Goal: Obtain resource: Download file/media

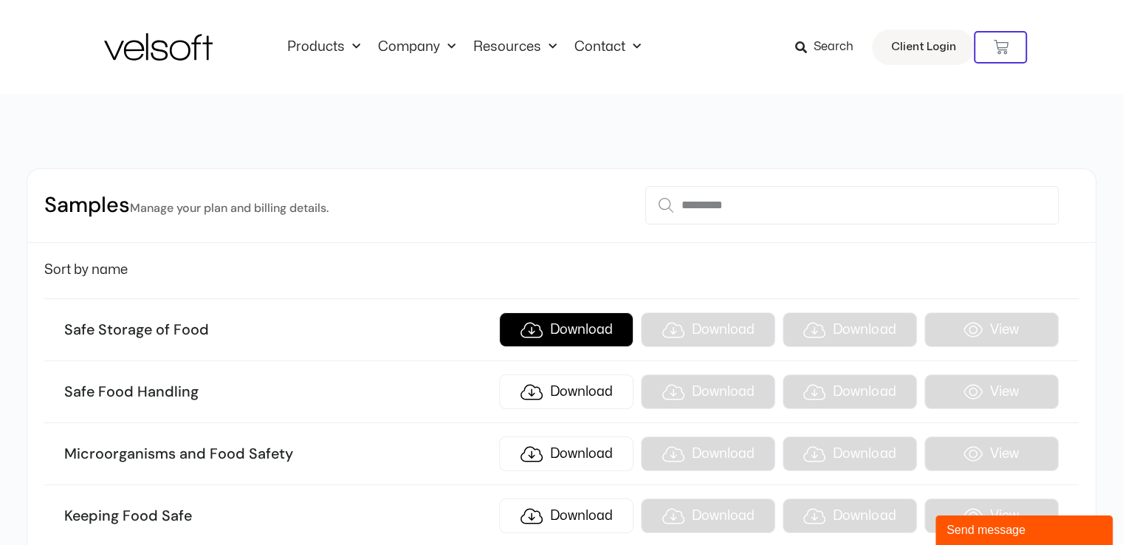
click at [561, 329] on link "Download" at bounding box center [566, 329] width 134 height 35
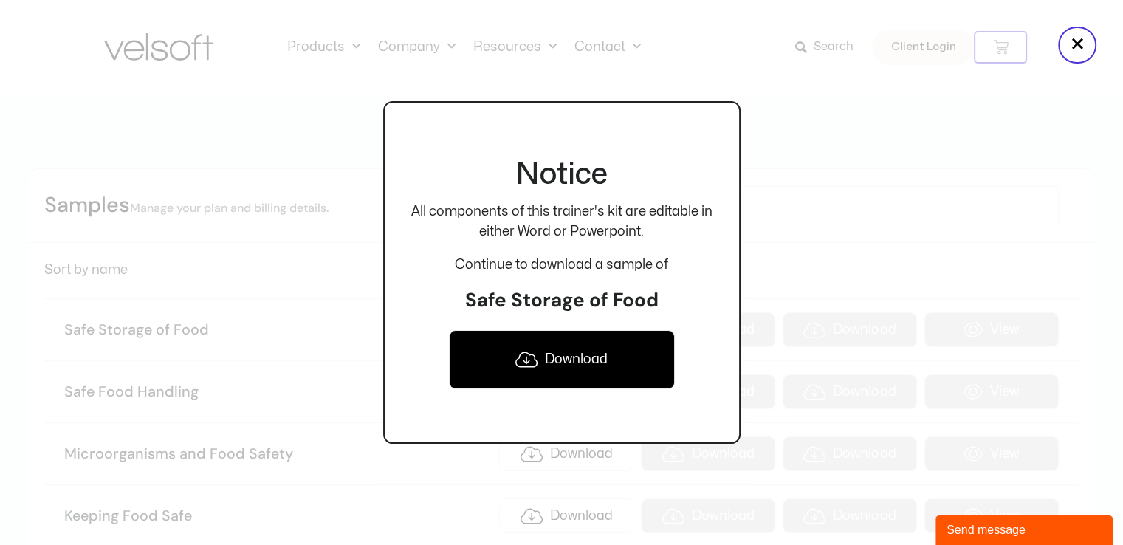
click at [570, 354] on link "Download" at bounding box center [562, 359] width 226 height 59
click at [800, 119] on div at bounding box center [561, 272] width 1123 height 545
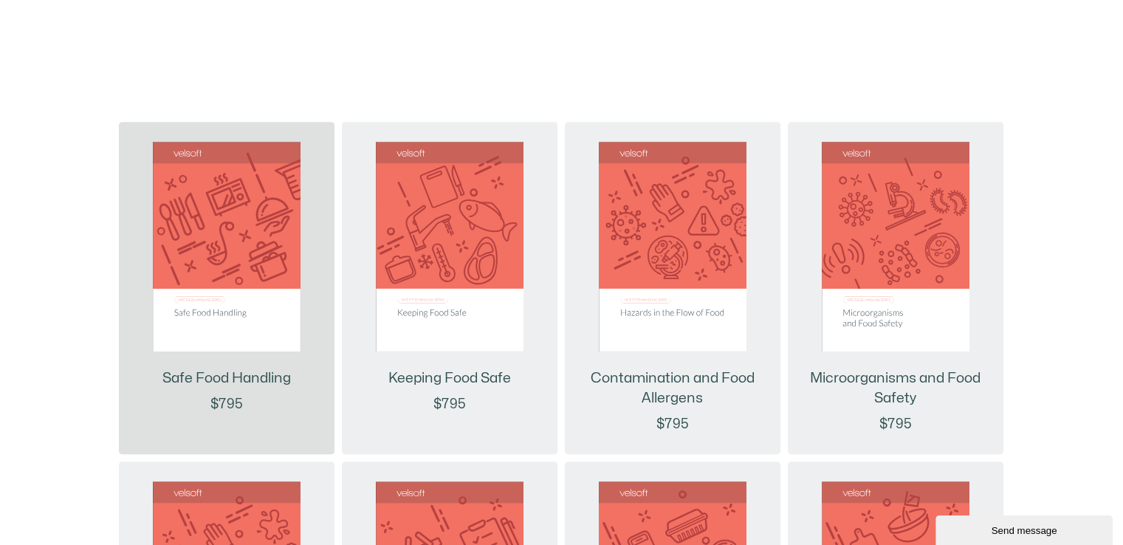
click at [215, 271] on img at bounding box center [227, 247] width 148 height 210
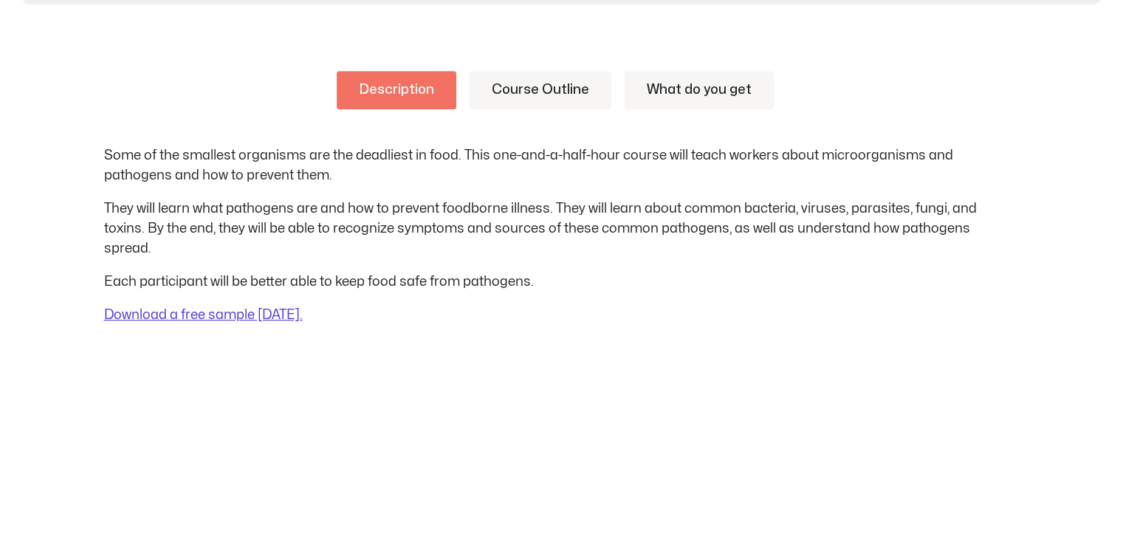
scroll to position [591, 0]
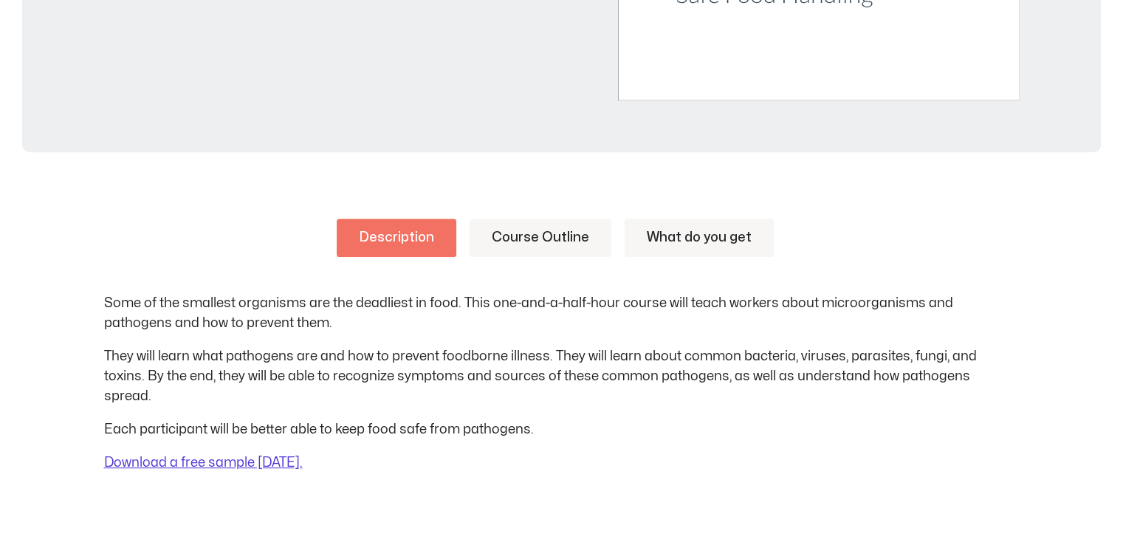
click at [546, 240] on link "Course Outline" at bounding box center [541, 238] width 142 height 38
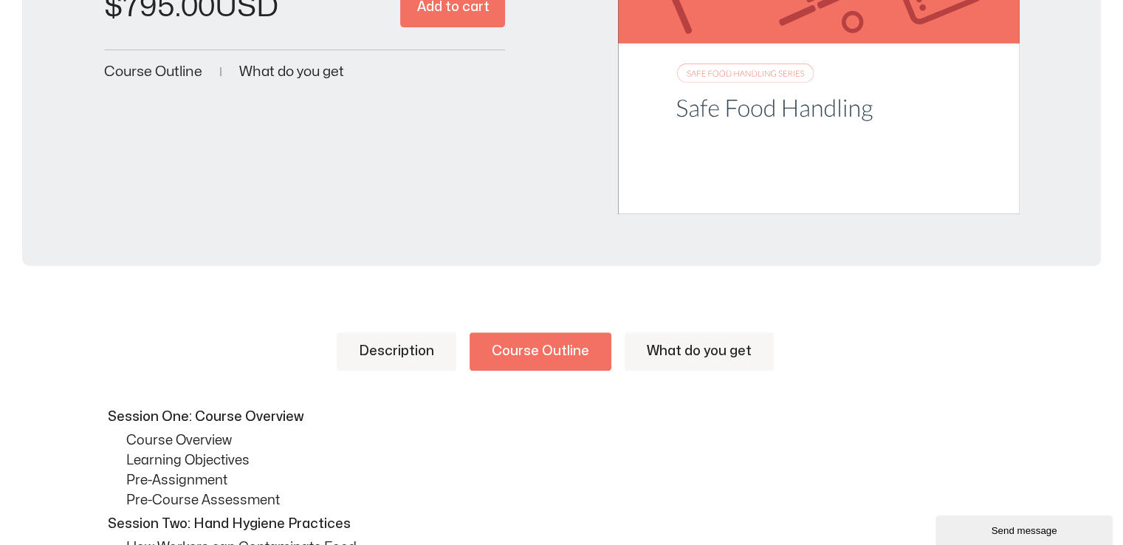
scroll to position [369, 0]
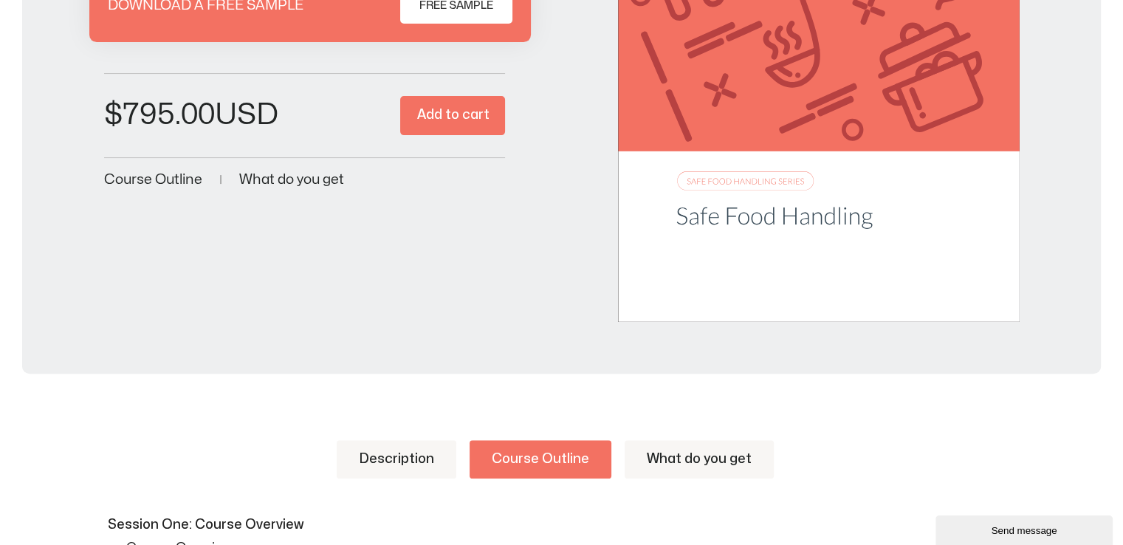
click at [273, 177] on span "What do you get" at bounding box center [291, 180] width 105 height 14
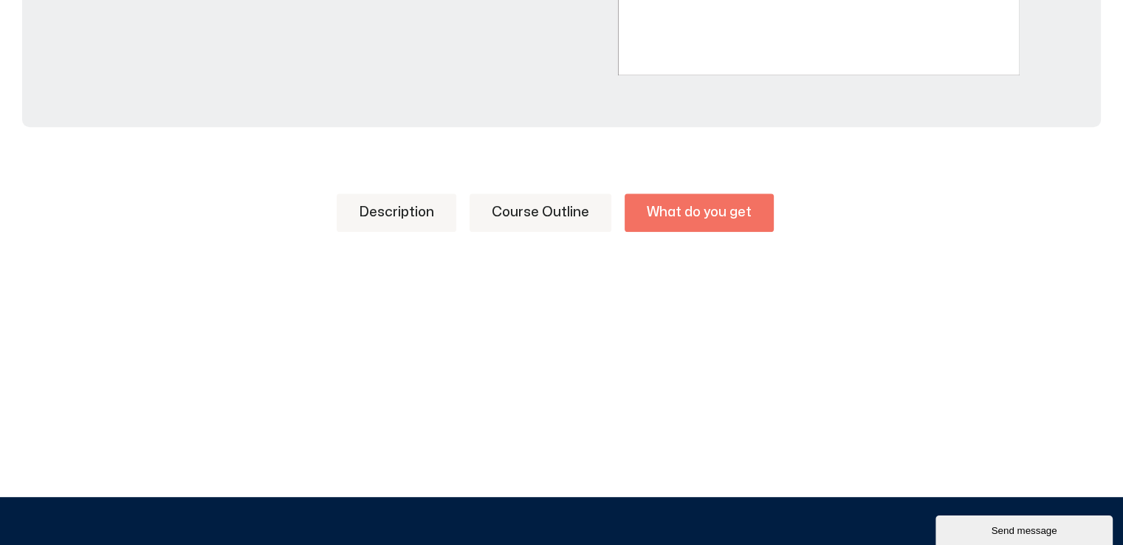
scroll to position [546, 0]
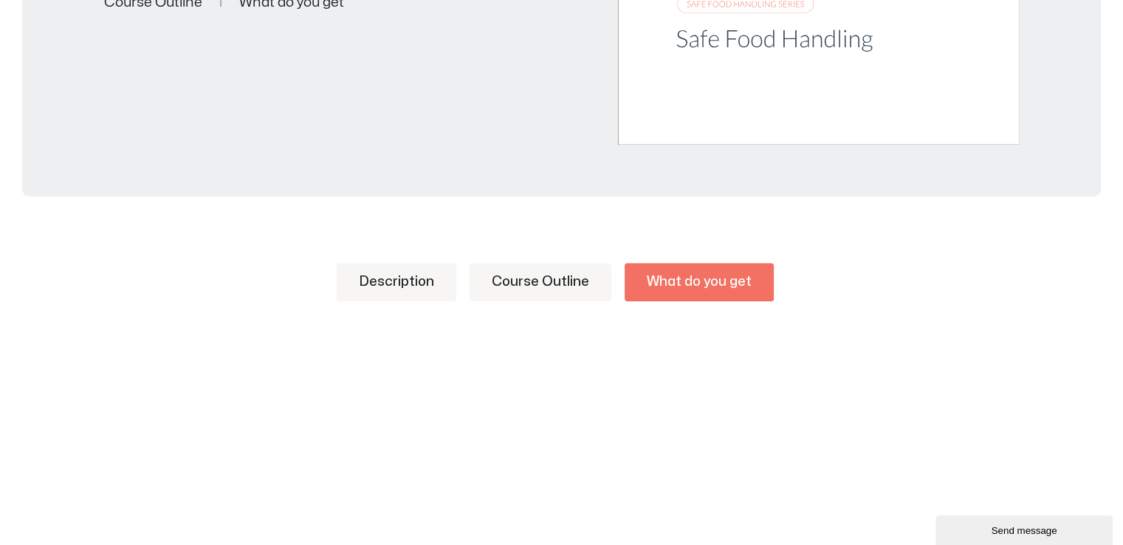
click at [548, 275] on link "Course Outline" at bounding box center [541, 282] width 142 height 38
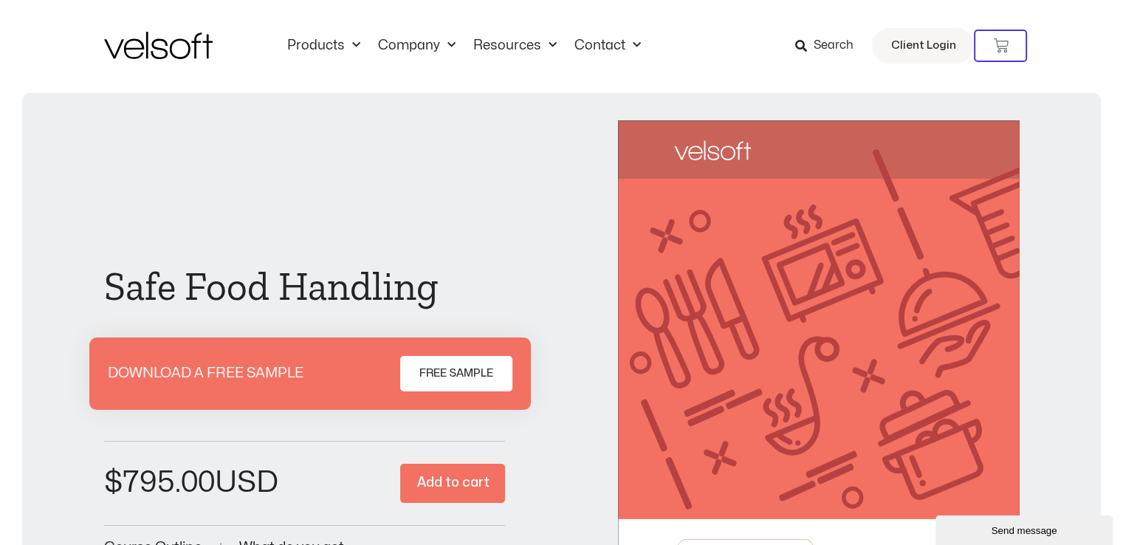
scroll to position [0, 0]
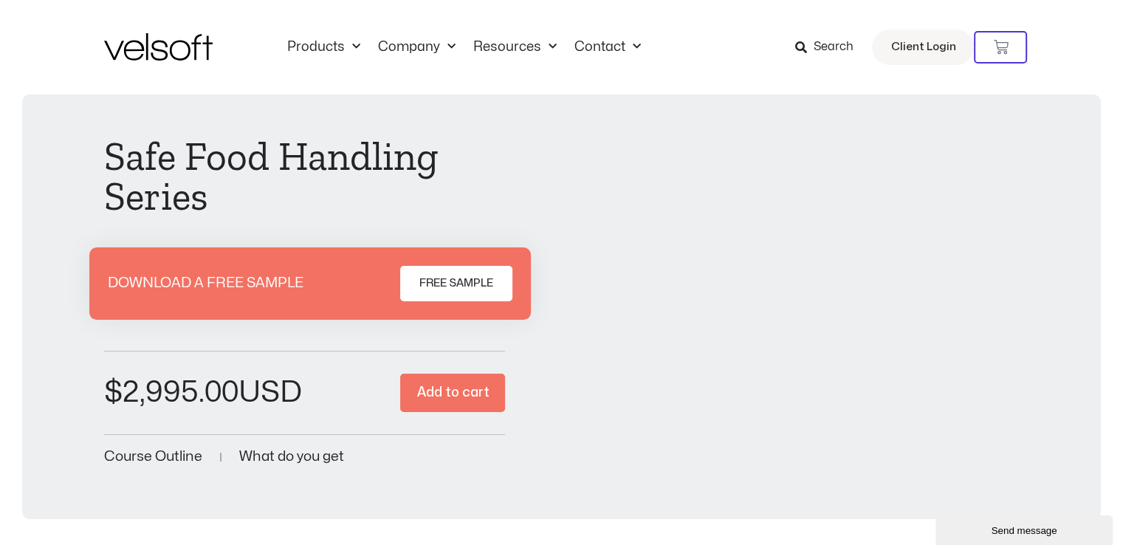
scroll to position [1403, 0]
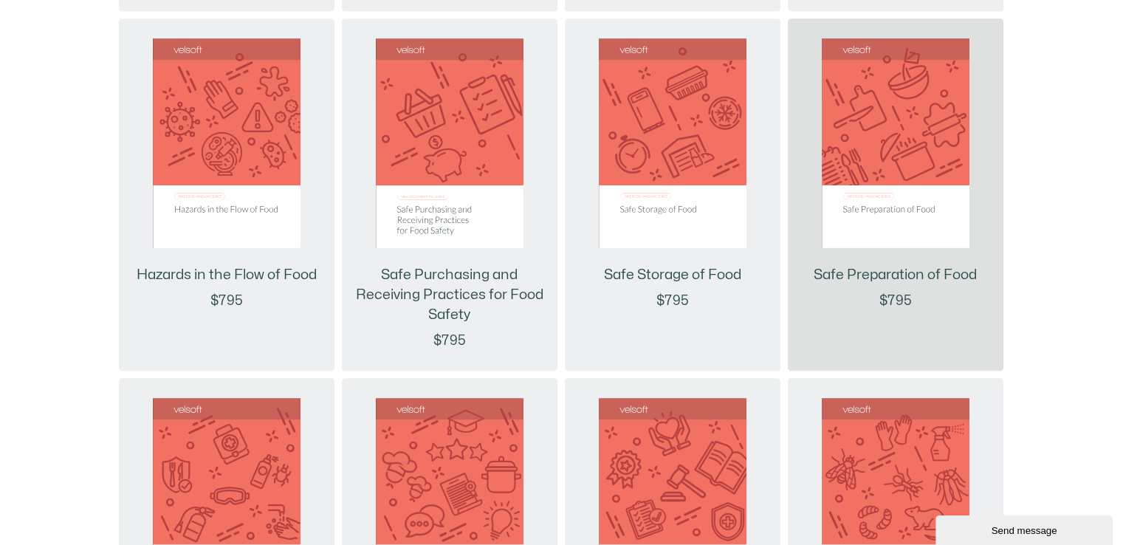
click at [866, 225] on img at bounding box center [896, 143] width 148 height 210
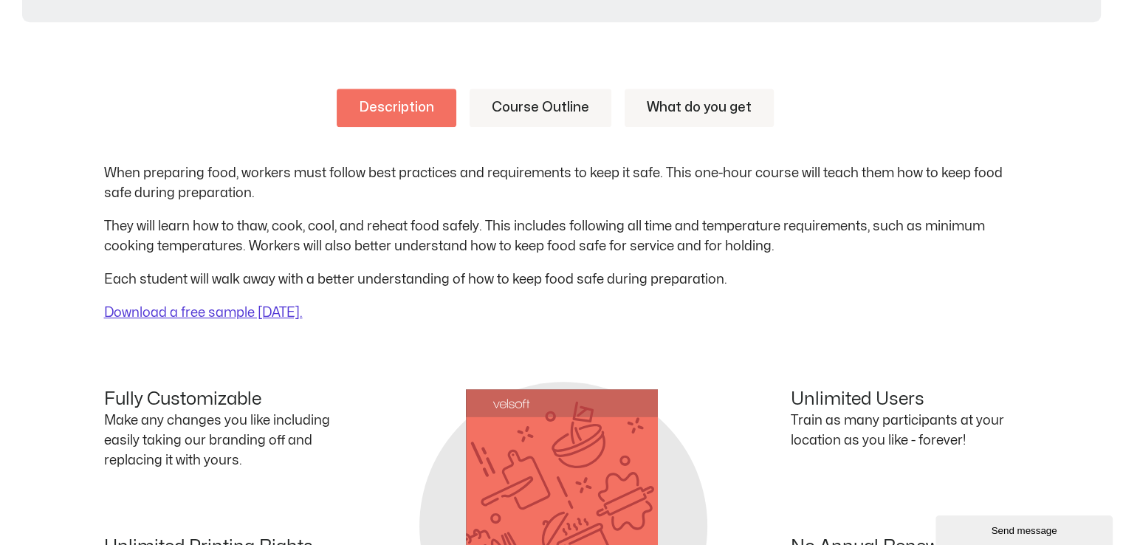
scroll to position [738, 0]
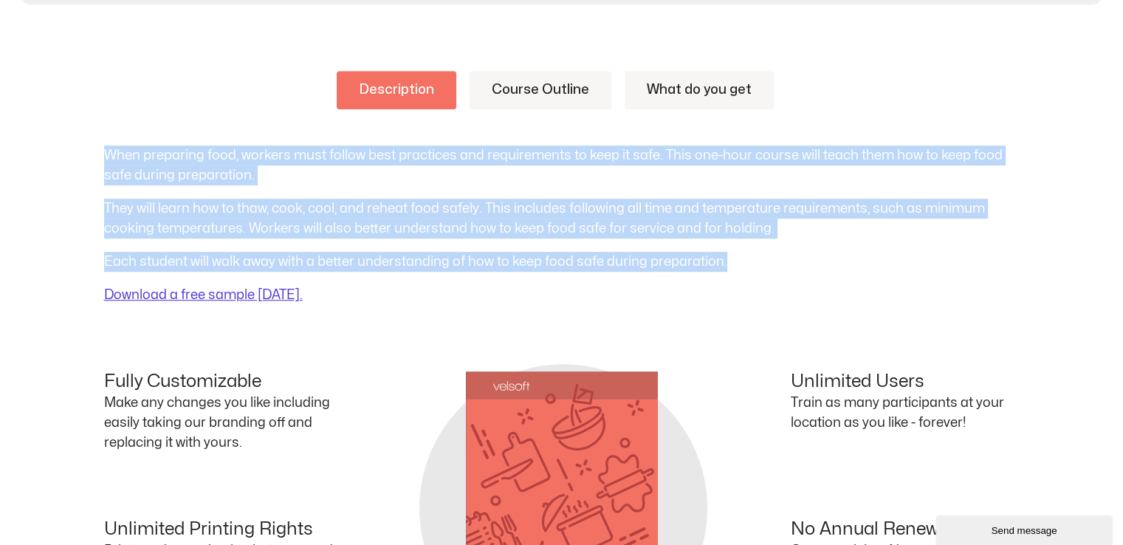
drag, startPoint x: 724, startPoint y: 264, endPoint x: 105, endPoint y: 143, distance: 630.5
click at [105, 143] on div "Description Course Outline What do you get When preparing food, workers must fo…" at bounding box center [562, 188] width 916 height 234
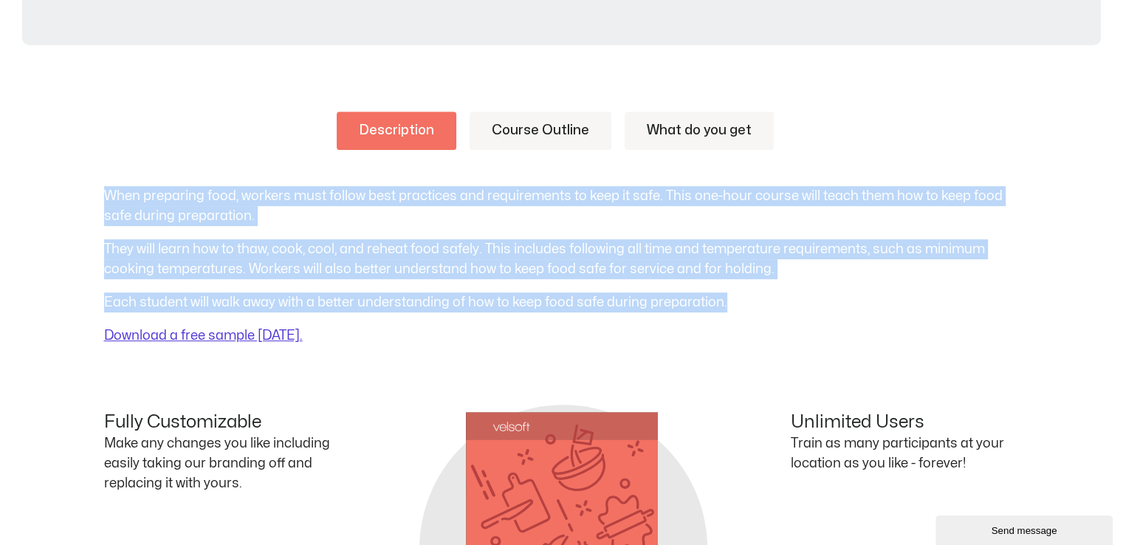
scroll to position [665, 0]
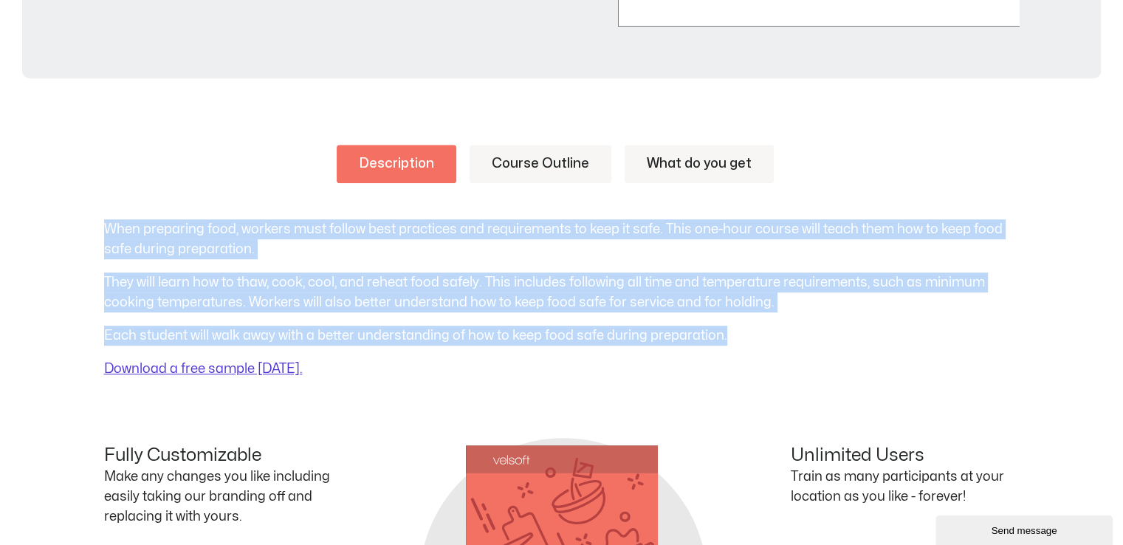
click at [527, 161] on link "Course Outline" at bounding box center [541, 164] width 142 height 38
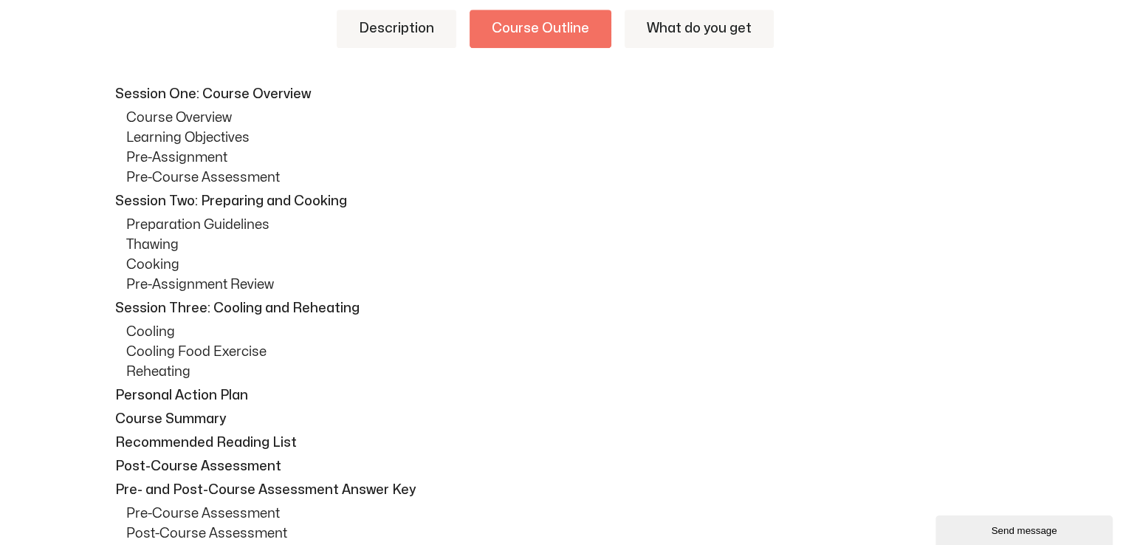
scroll to position [738, 0]
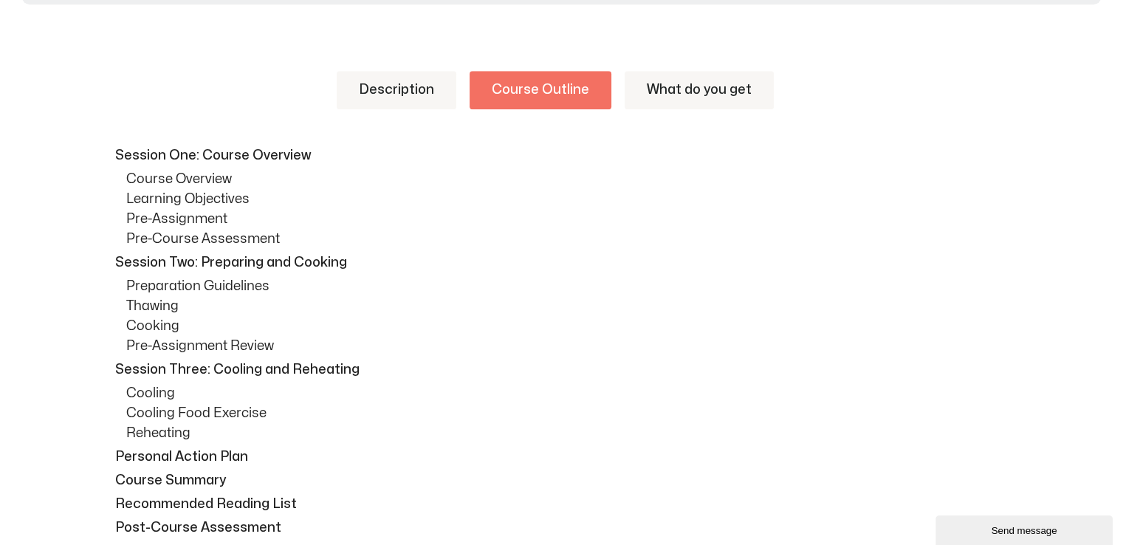
click at [692, 98] on link "What do you get" at bounding box center [699, 90] width 149 height 38
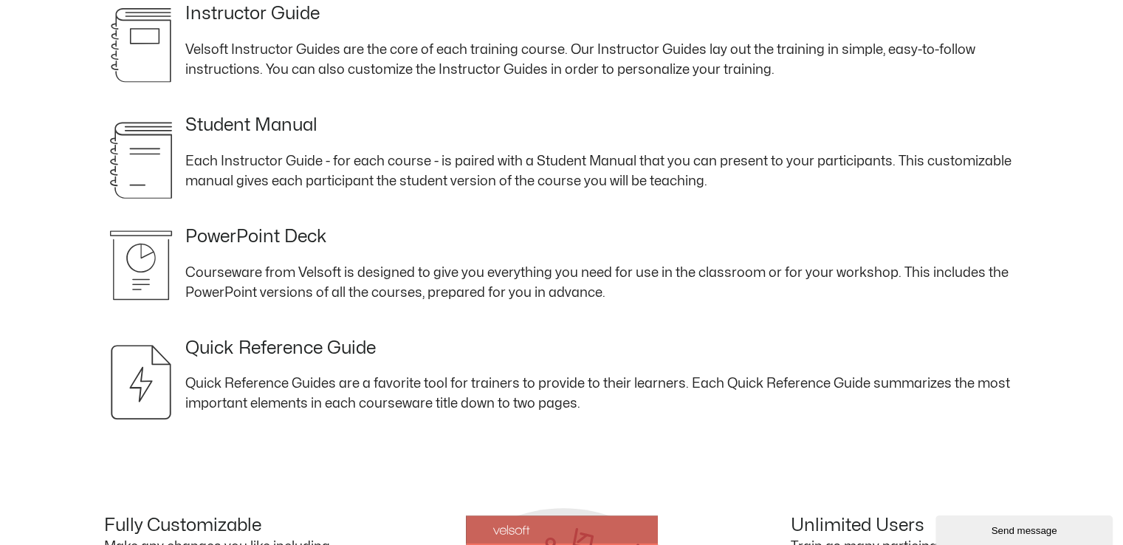
scroll to position [1255, 0]
